Goal: Information Seeking & Learning: Learn about a topic

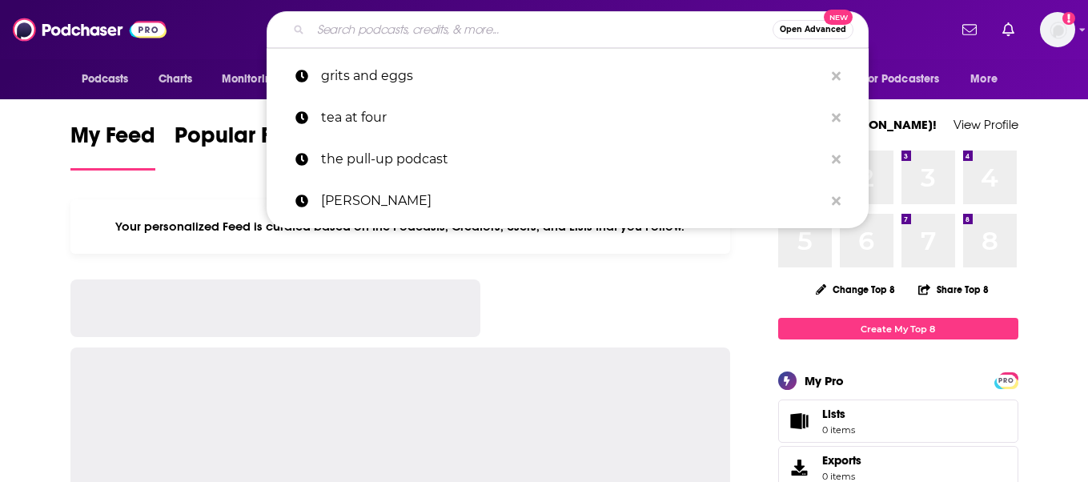
click at [441, 26] on input "Search podcasts, credits, & more..." at bounding box center [542, 30] width 462 height 26
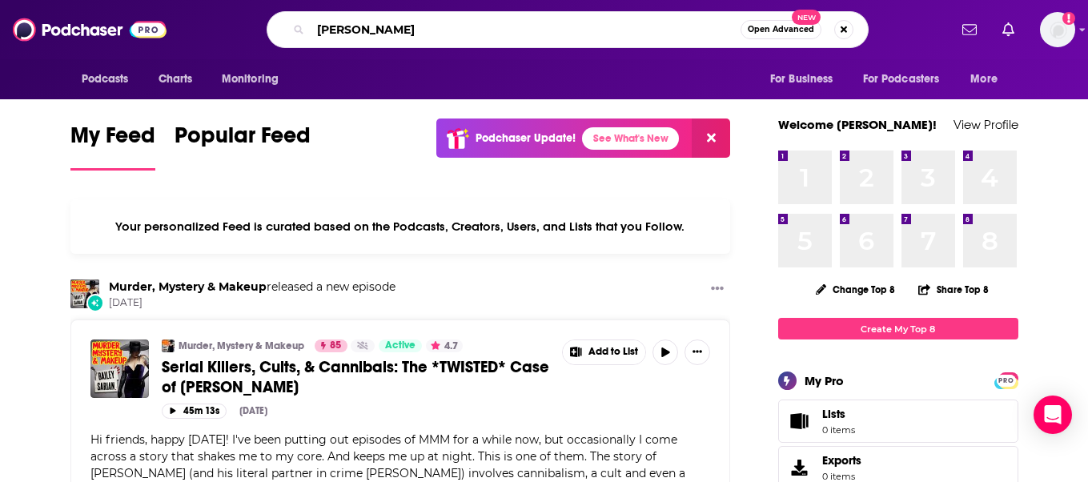
type input "[PERSON_NAME]"
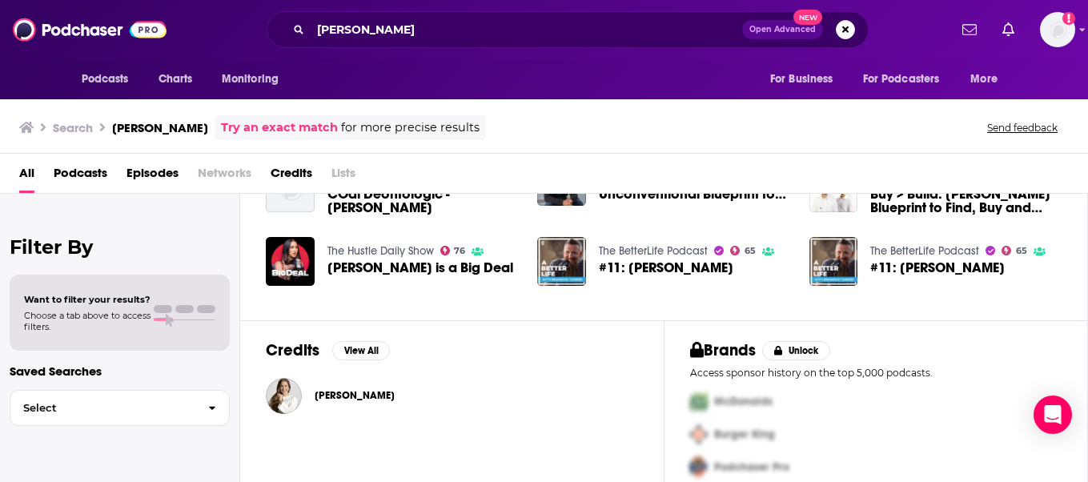
scroll to position [392, 0]
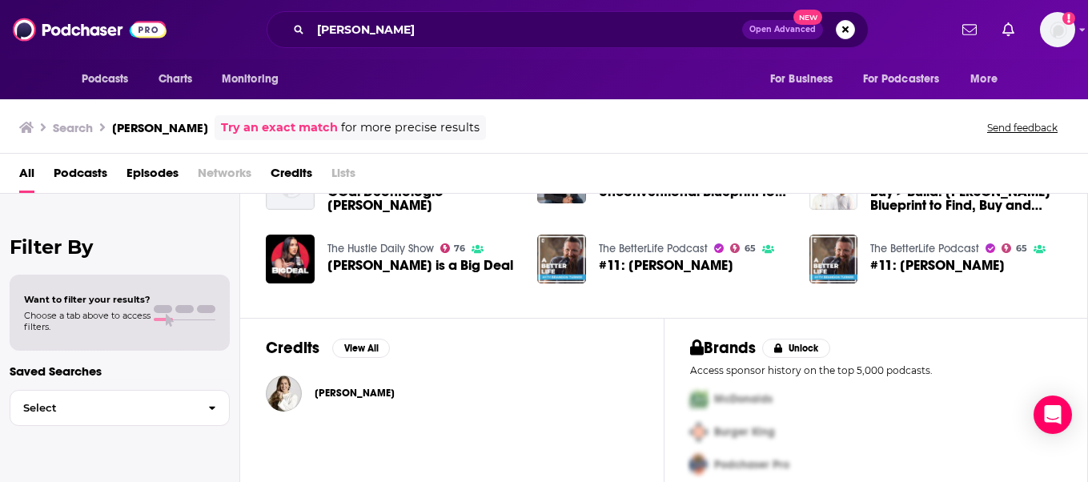
click at [358, 395] on span "[PERSON_NAME]" at bounding box center [355, 393] width 80 height 13
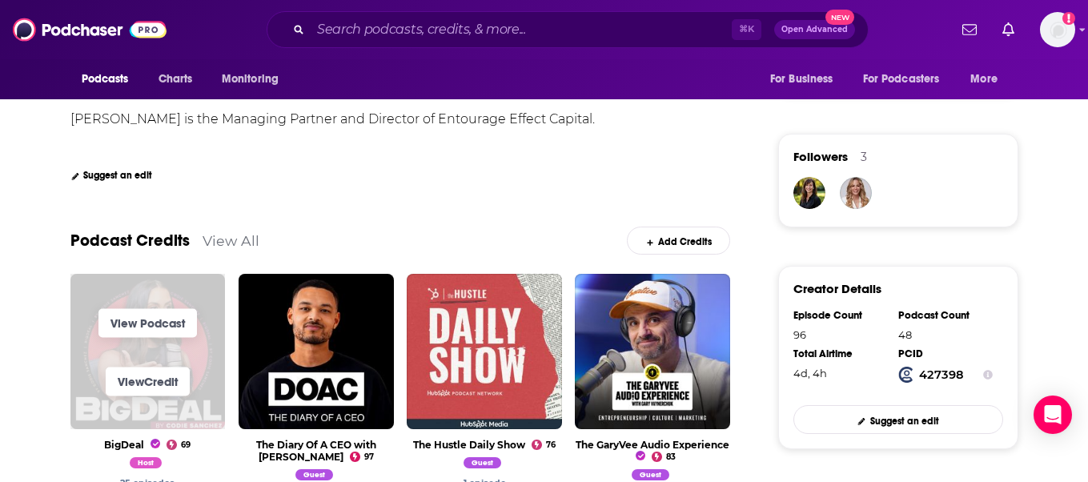
scroll to position [353, 0]
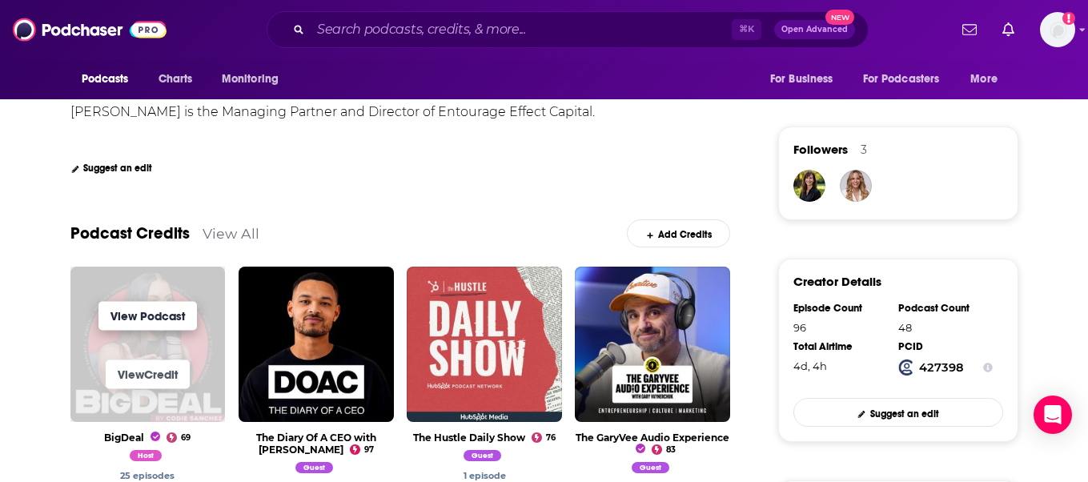
click at [175, 313] on link "View Podcast" at bounding box center [147, 315] width 98 height 29
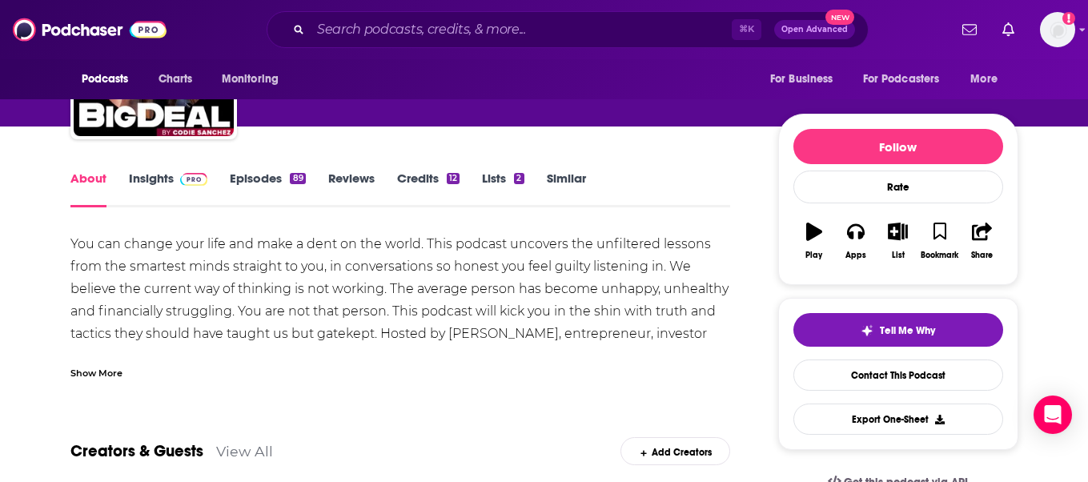
scroll to position [86, 0]
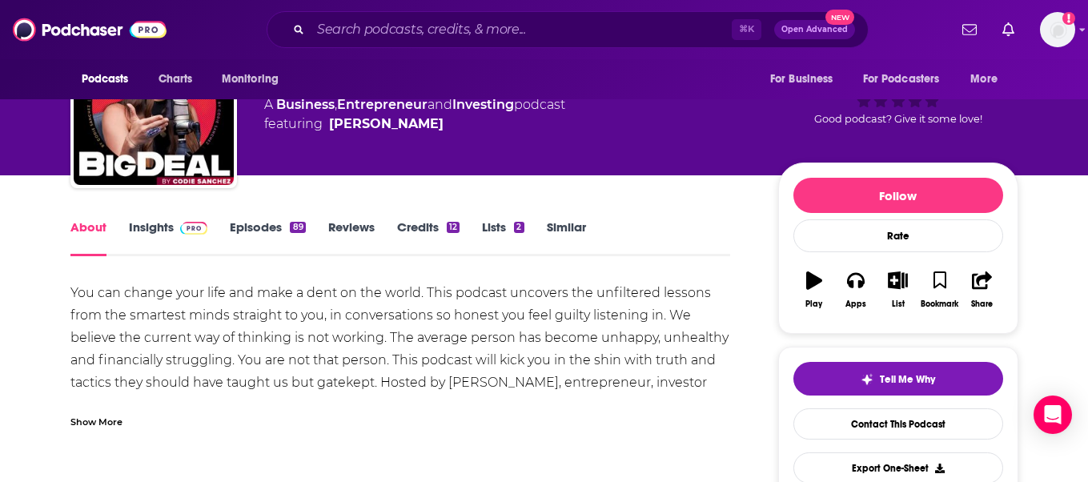
click at [155, 231] on link "Insights" at bounding box center [168, 237] width 79 height 37
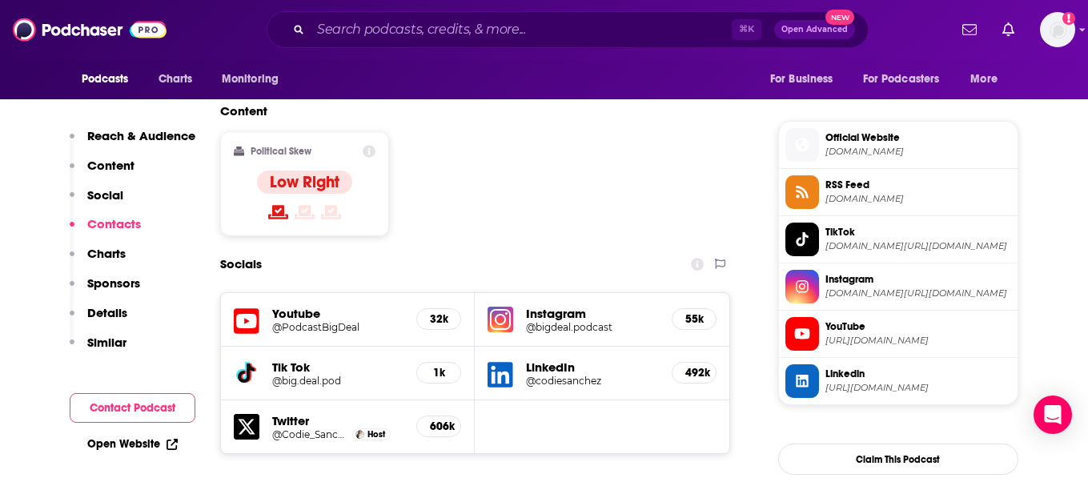
scroll to position [1236, 0]
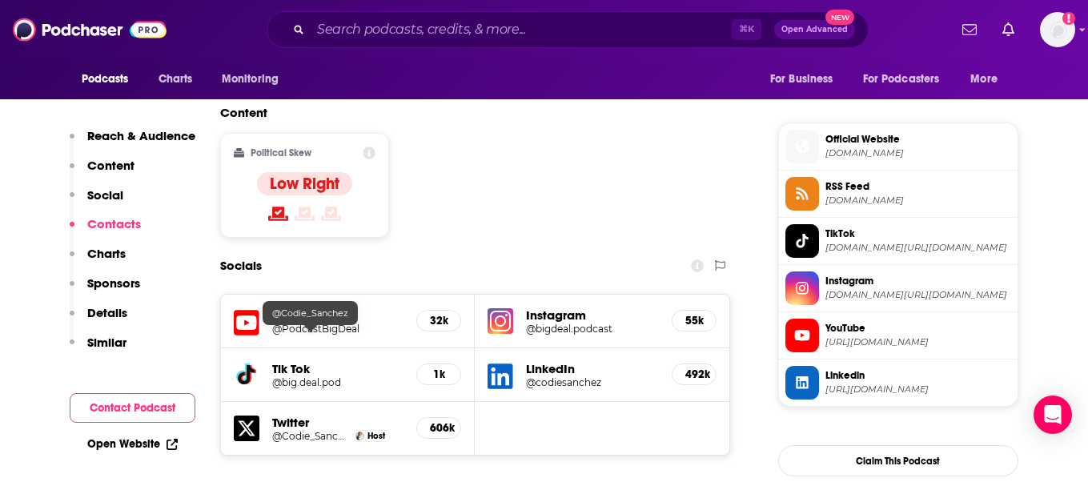
click at [295, 430] on h5 "@Codie_Sanchez" at bounding box center [310, 436] width 77 height 12
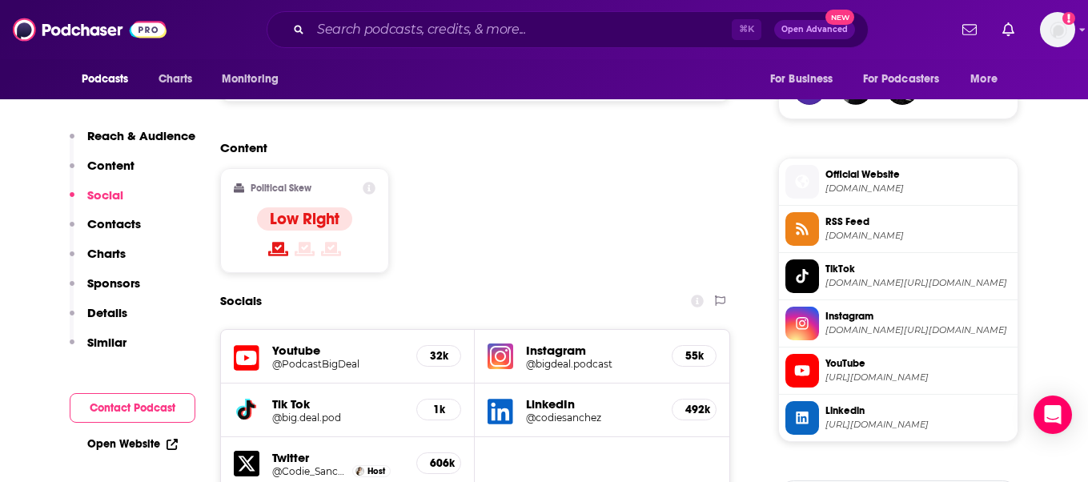
scroll to position [1204, 0]
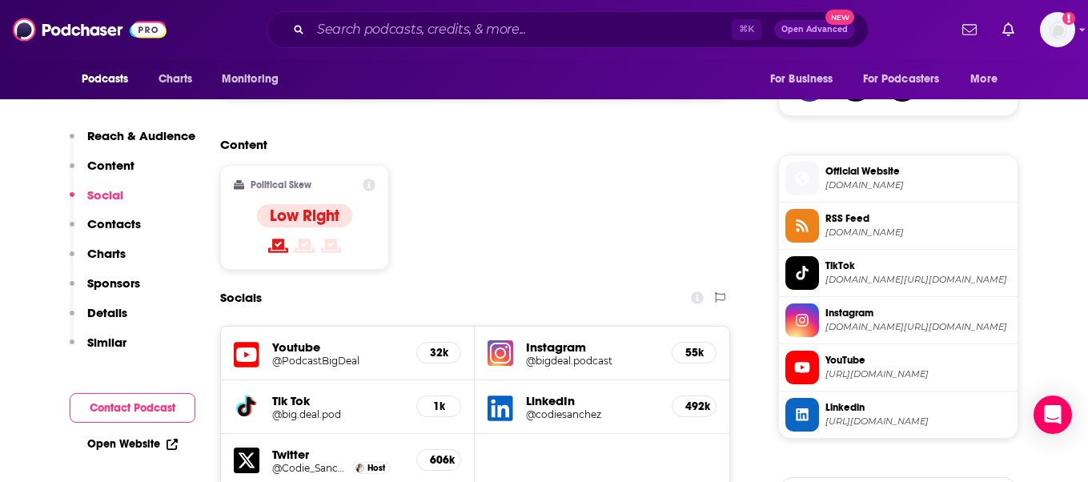
click at [848, 227] on span "[DOMAIN_NAME]" at bounding box center [918, 233] width 186 height 12
